Goal: Task Accomplishment & Management: Use online tool/utility

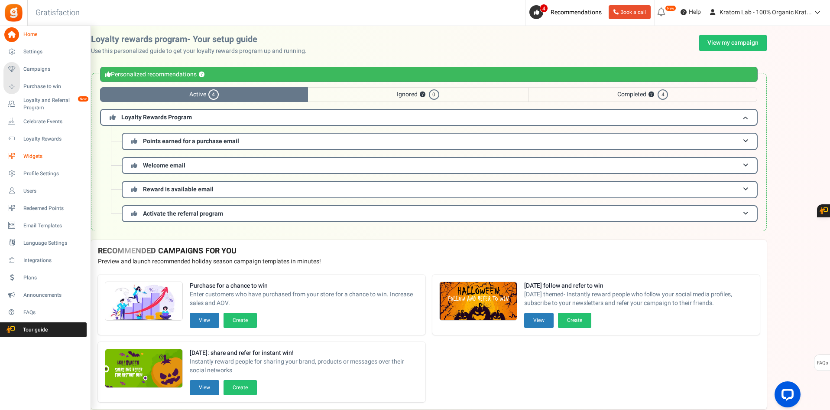
click at [46, 154] on span "Widgets" at bounding box center [53, 156] width 61 height 7
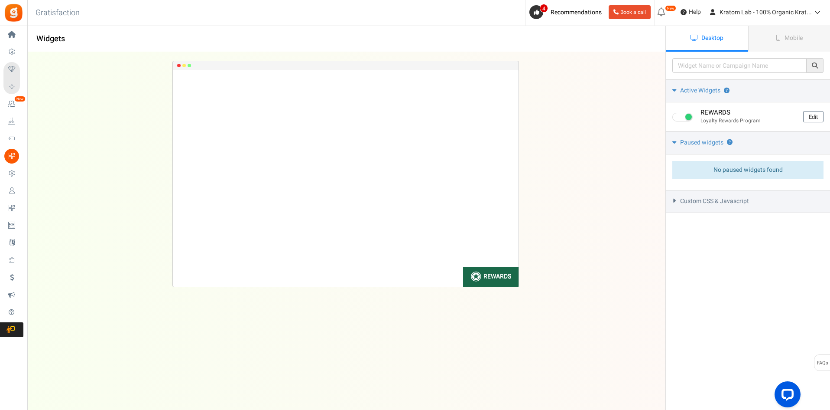
click at [709, 194] on div "Custom CSS & Javascript" at bounding box center [748, 201] width 164 height 23
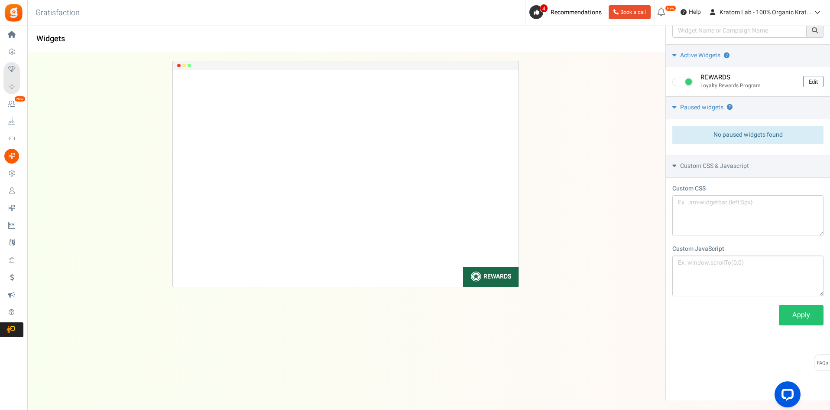
scroll to position [69, 0]
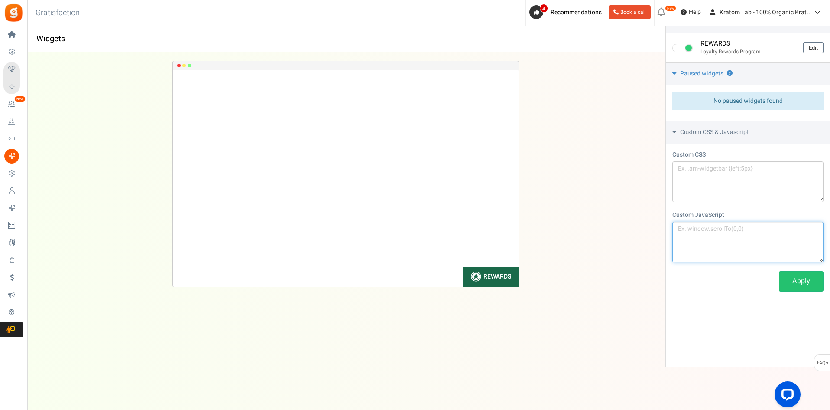
click at [695, 244] on textarea at bounding box center [748, 241] width 151 height 41
click at [683, 175] on textarea at bounding box center [748, 181] width 151 height 41
type textarea "."
paste textarea "grPointsPay"
click at [724, 168] on textarea ".grPointsPay{ }" at bounding box center [748, 181] width 151 height 41
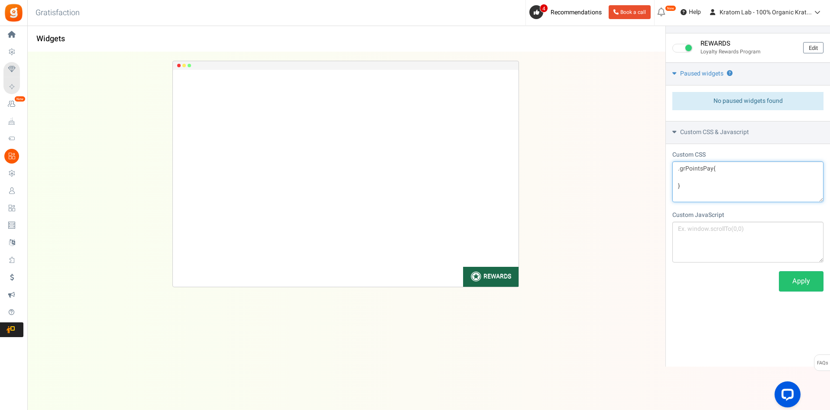
paste textarea "position: absolute; bottom: -30px;"
click at [677, 177] on textarea ".grPointsPay{ position: absolute; bottom: -30px; }" at bounding box center [748, 181] width 151 height 41
type textarea ".grPointsPay{ position: absolute; bottom: -30px; }"
click at [797, 289] on link "Apply" at bounding box center [801, 281] width 45 height 20
